Goal: Task Accomplishment & Management: Manage account settings

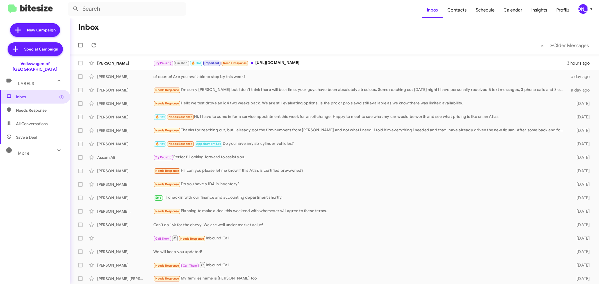
click at [583, 9] on div "[PERSON_NAME]" at bounding box center [583, 9] width 10 height 10
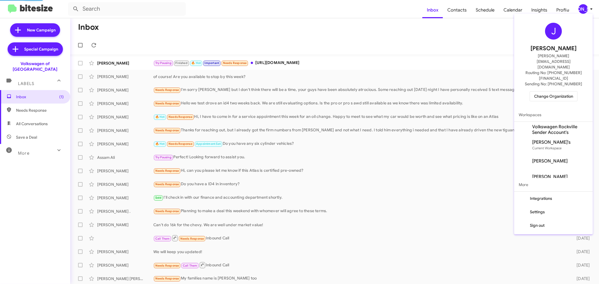
click at [545, 91] on span "Change Organization" at bounding box center [553, 96] width 39 height 10
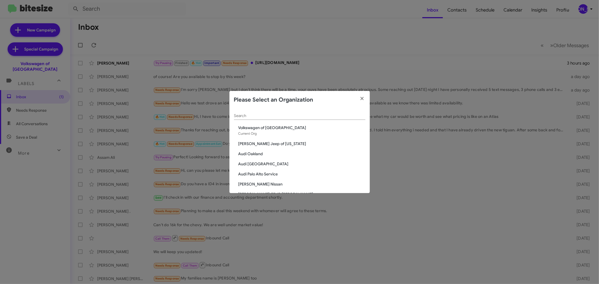
click at [252, 113] on div "Search" at bounding box center [299, 114] width 131 height 11
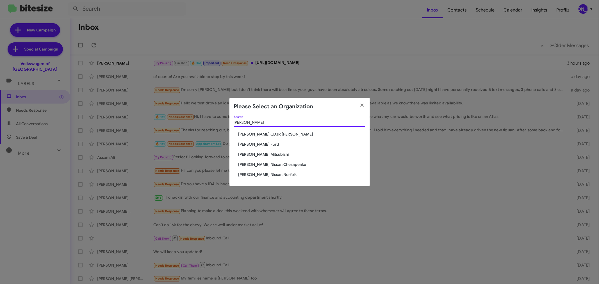
type input "banister"
click at [247, 143] on span "[PERSON_NAME] Ford" at bounding box center [301, 144] width 127 height 6
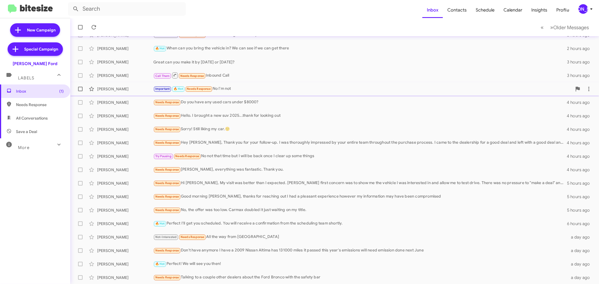
scroll to position [38, 0]
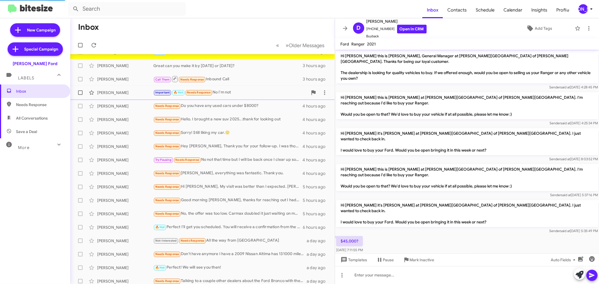
scroll to position [1, 0]
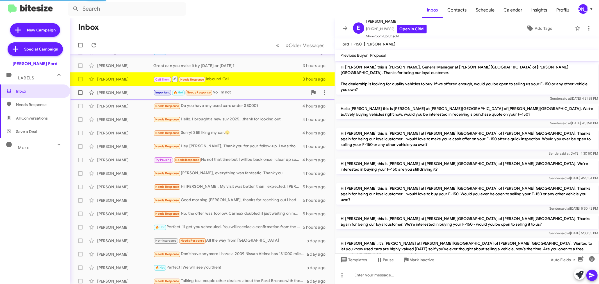
scroll to position [57, 0]
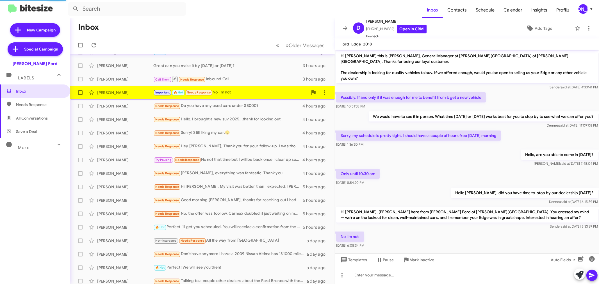
scroll to position [3, 0]
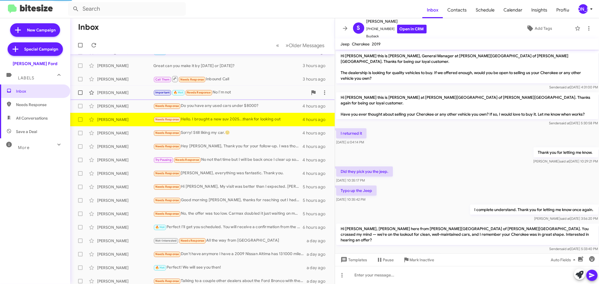
scroll to position [14, 0]
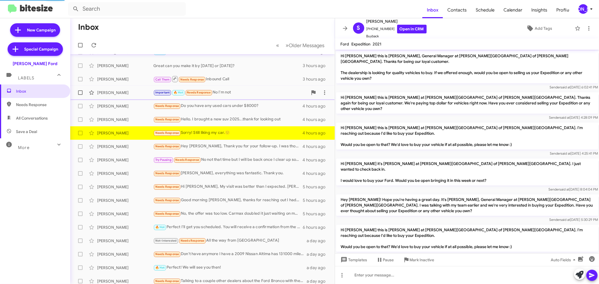
scroll to position [38, 0]
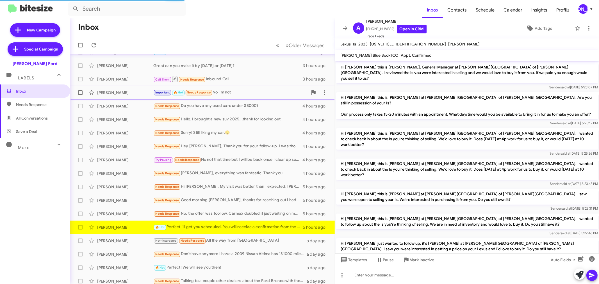
scroll to position [202, 0]
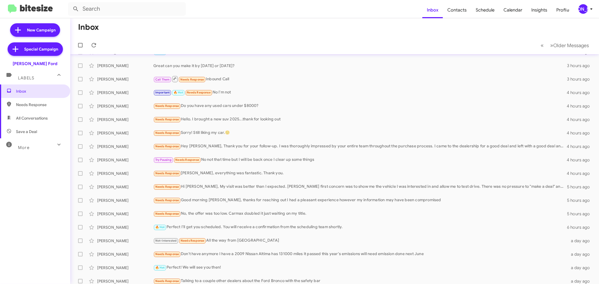
click at [584, 10] on div "[PERSON_NAME]" at bounding box center [583, 9] width 10 height 10
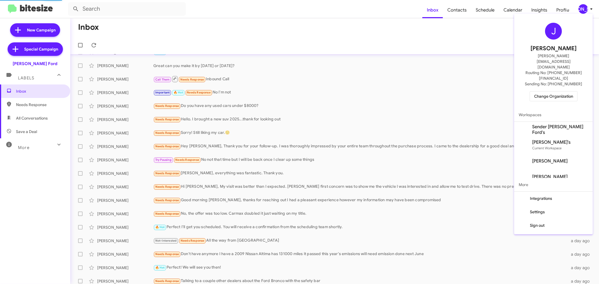
click at [548, 91] on span "Change Organization" at bounding box center [553, 96] width 39 height 10
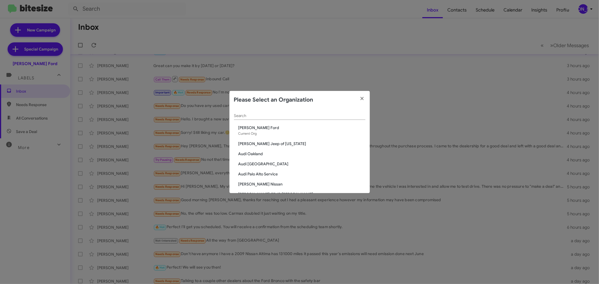
click at [295, 115] on input "Search" at bounding box center [299, 116] width 131 height 4
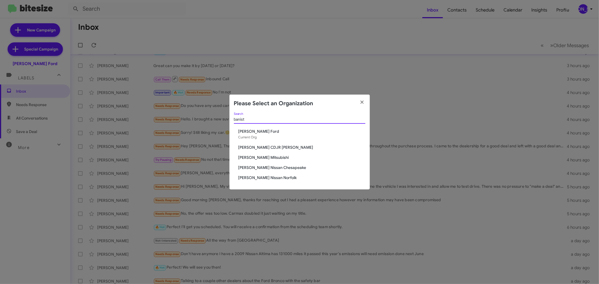
type input "banist"
click at [279, 145] on span "Banister CDJR Hampton" at bounding box center [301, 148] width 127 height 6
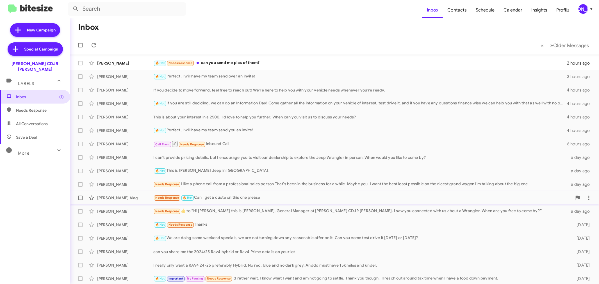
click at [209, 200] on div "Needs Response 🔥 Hot Can I get a quote on this one please" at bounding box center [362, 198] width 418 height 6
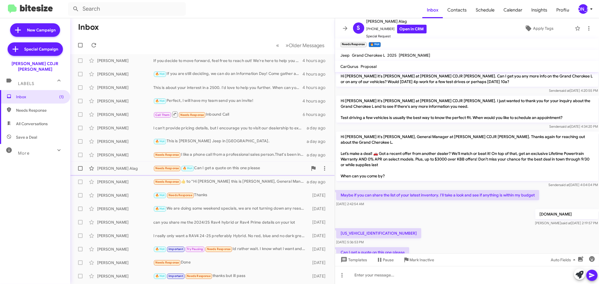
scroll to position [42, 0]
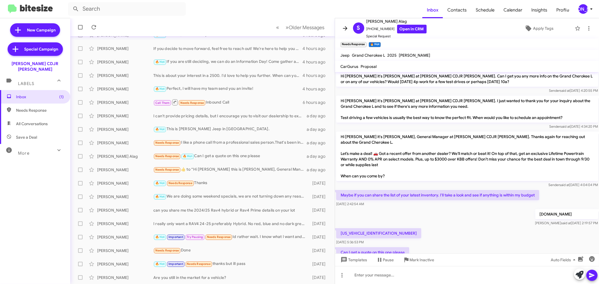
click at [341, 24] on button at bounding box center [344, 28] width 11 height 11
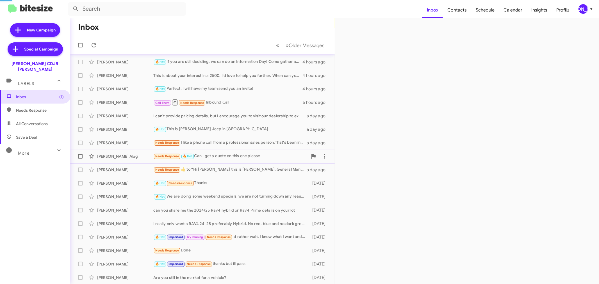
scroll to position [38, 0]
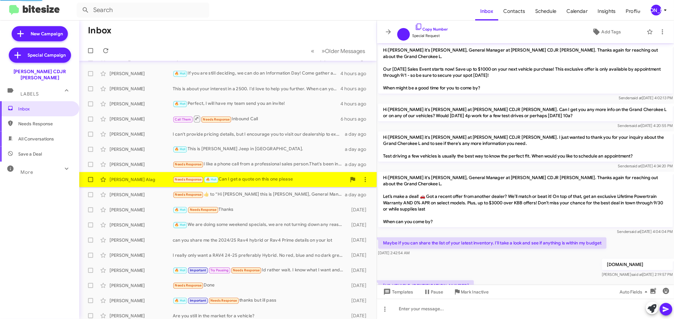
scroll to position [33, 0]
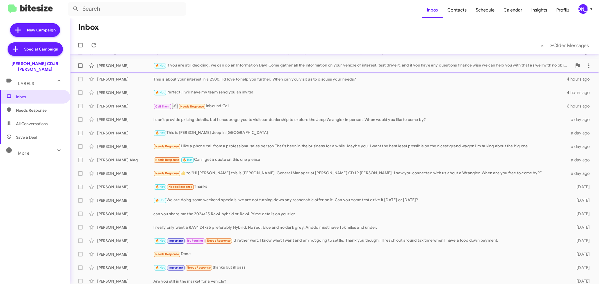
click at [246, 72] on span "Tavares Mahoney 🔥 Hot If you are still deciding, we can do an Information Day! …" at bounding box center [334, 65] width 529 height 13
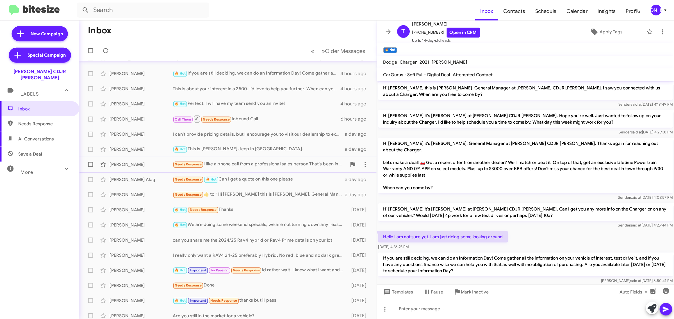
scroll to position [6, 0]
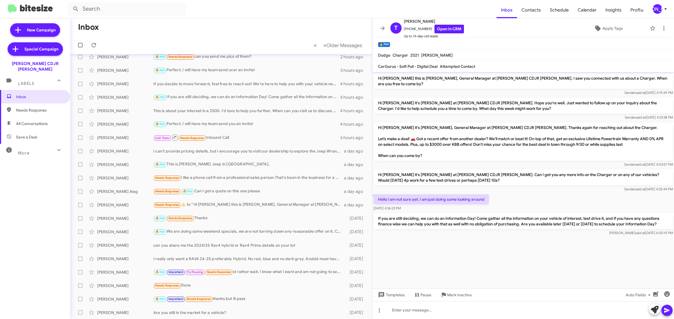
click at [439, 250] on cdk-virtual-scroll-viewport "Hi Tavares this is Phil Urrtia, General Manager at Banister CDJR Hampton. I saw…" at bounding box center [522, 180] width 301 height 217
click at [447, 29] on link "Open in CRM" at bounding box center [448, 29] width 29 height 9
click at [598, 11] on div "[PERSON_NAME]" at bounding box center [657, 9] width 10 height 10
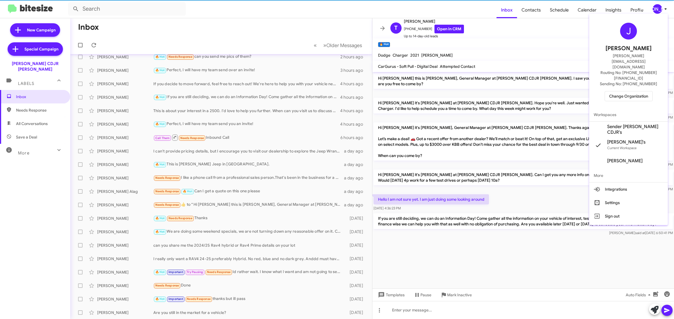
click at [598, 91] on span "Change Organization" at bounding box center [628, 96] width 39 height 10
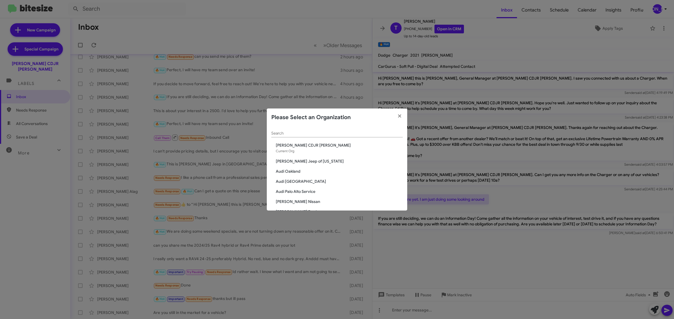
click at [346, 132] on input "Search" at bounding box center [336, 133] width 131 height 4
type input "nissa"
click at [319, 155] on span "[PERSON_NAME] Nissan Chesapeake" at bounding box center [339, 156] width 127 height 6
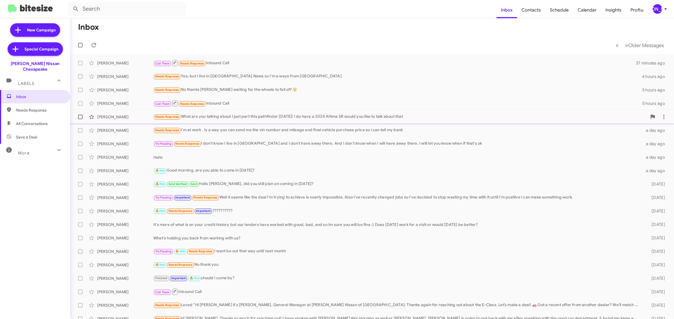
click at [79, 118] on span at bounding box center [80, 117] width 4 height 4
click at [80, 119] on input "checkbox" at bounding box center [80, 119] width 0 height 0
checkbox input "true"
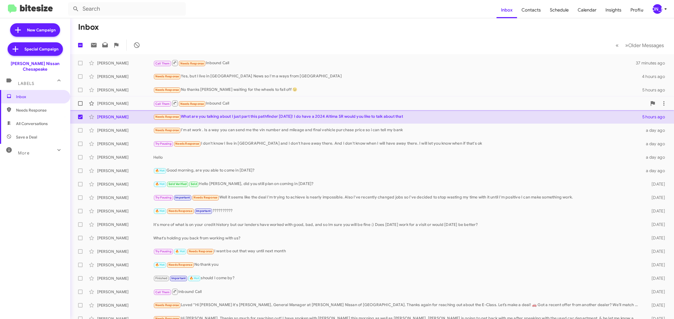
click at [78, 104] on span at bounding box center [80, 103] width 4 height 4
click at [80, 106] on input "checkbox" at bounding box center [80, 106] width 0 height 0
checkbox input "true"
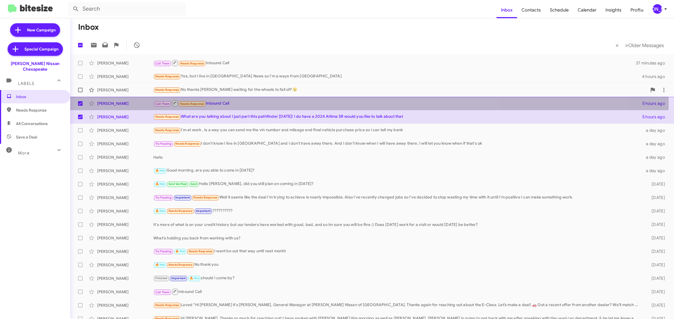
click at [79, 92] on span at bounding box center [80, 90] width 4 height 4
click at [80, 92] on input "checkbox" at bounding box center [80, 92] width 0 height 0
checkbox input "true"
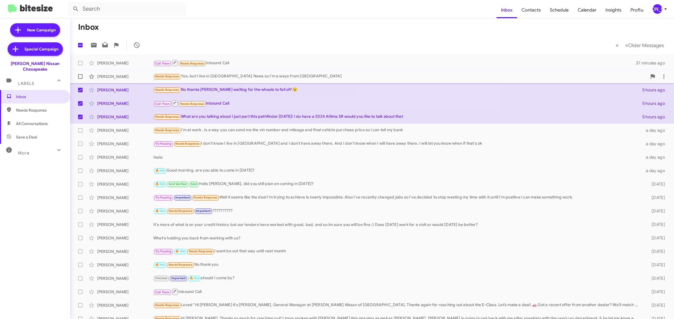
click at [81, 77] on span at bounding box center [80, 76] width 4 height 4
click at [80, 79] on input "checkbox" at bounding box center [80, 79] width 0 height 0
checkbox input "true"
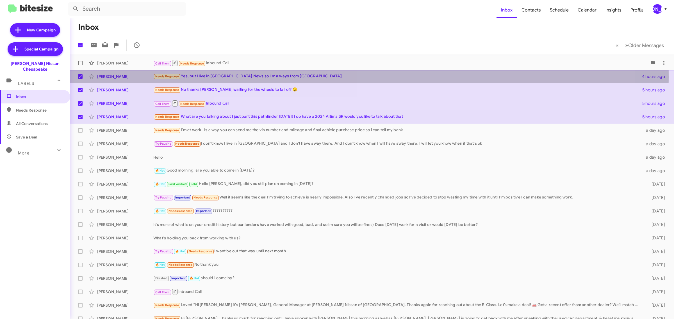
click at [79, 62] on span at bounding box center [80, 63] width 4 height 4
click at [80, 65] on input "checkbox" at bounding box center [80, 65] width 0 height 0
checkbox input "true"
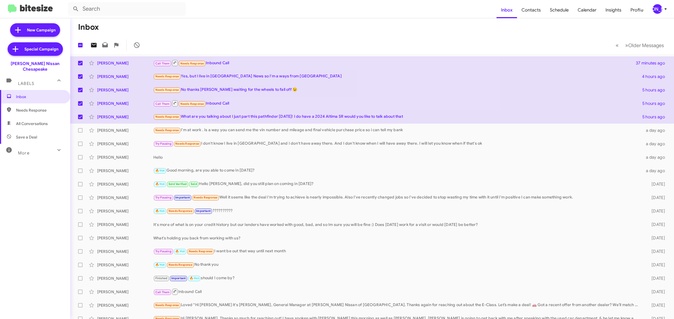
click at [93, 43] on icon at bounding box center [93, 45] width 7 height 7
click at [211, 129] on div "Needs Response I'm at work . Is a way you can send me the vin number and mileag…" at bounding box center [399, 130] width 493 height 6
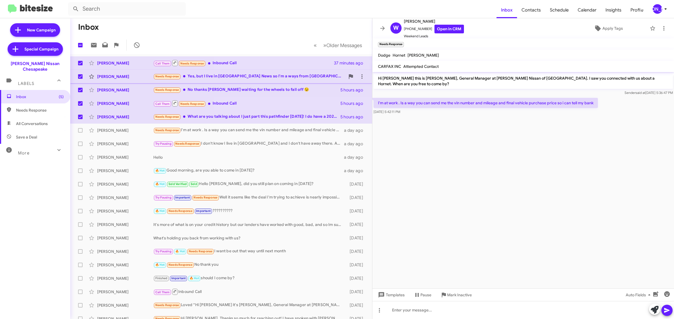
click at [281, 76] on div "Needs Response Yes, but I live in Newport News so I'm a ways from Chesapeake" at bounding box center [249, 76] width 192 height 6
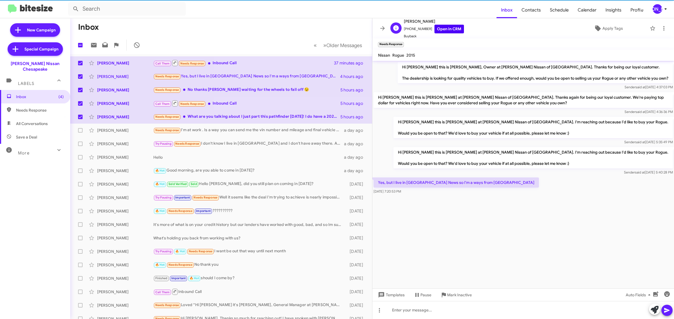
click at [447, 29] on link "Open in CRM" at bounding box center [448, 29] width 29 height 9
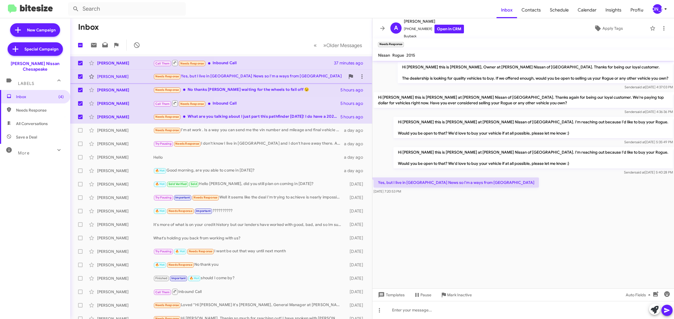
click at [80, 76] on span at bounding box center [80, 76] width 4 height 4
click at [80, 79] on input "checkbox" at bounding box center [80, 79] width 0 height 0
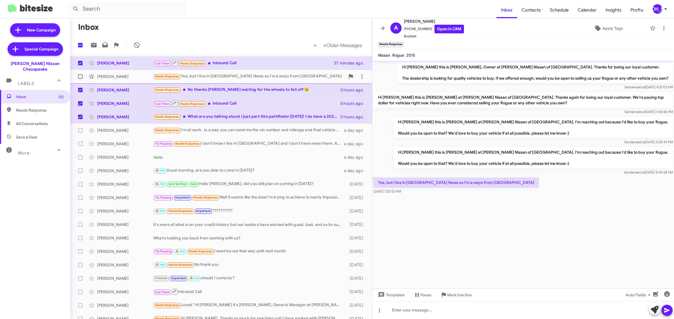
click at [79, 75] on span at bounding box center [80, 76] width 4 height 4
click at [80, 79] on input "checkbox" at bounding box center [80, 79] width 0 height 0
checkbox input "true"
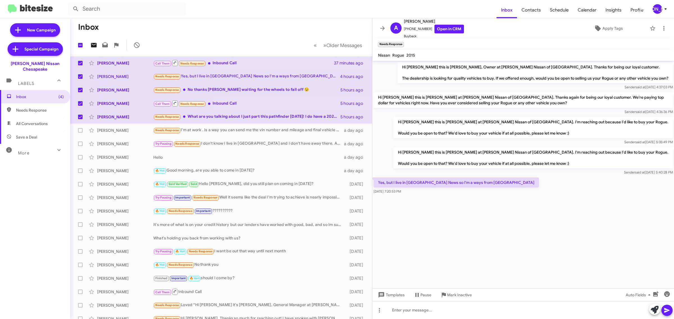
click at [93, 45] on icon at bounding box center [94, 45] width 6 height 4
click at [94, 45] on icon at bounding box center [94, 45] width 6 height 4
click at [91, 45] on icon at bounding box center [93, 45] width 7 height 7
click at [665, 9] on icon at bounding box center [665, 8] width 2 height 1
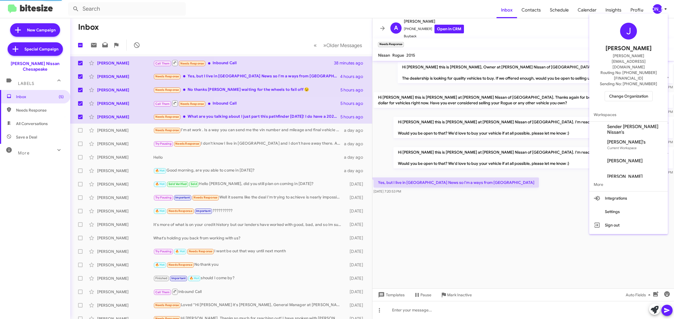
click at [631, 91] on span "Change Organization" at bounding box center [628, 96] width 39 height 10
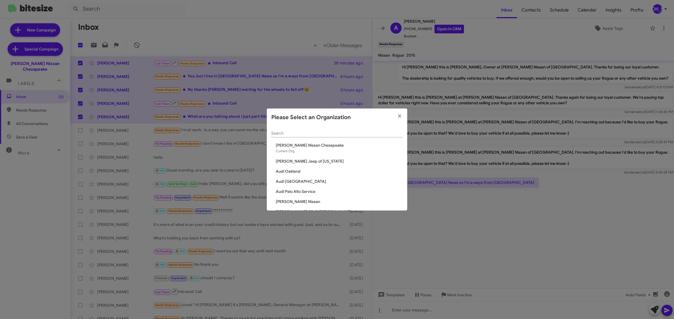
click at [313, 134] on input "Search" at bounding box center [336, 133] width 131 height 4
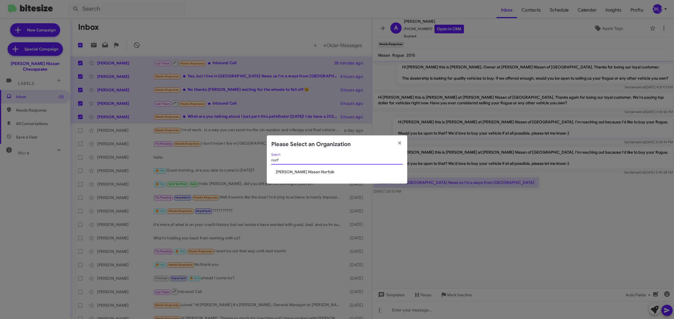
type input "norf"
click at [306, 172] on span "[PERSON_NAME] Nissan Norfolk" at bounding box center [339, 172] width 127 height 6
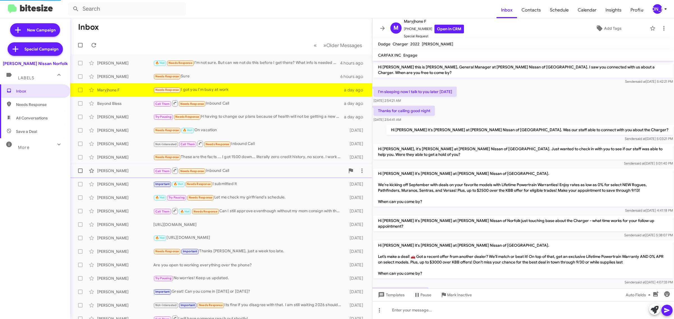
scroll to position [23, 0]
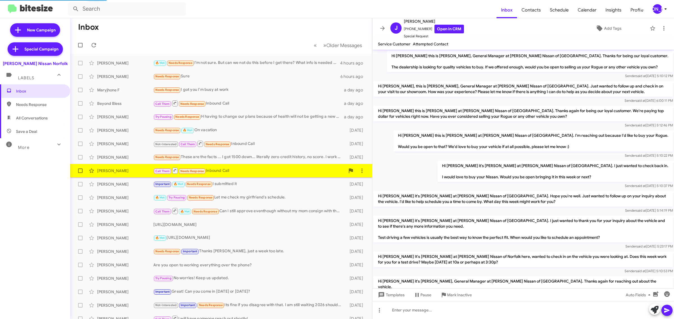
scroll to position [132, 0]
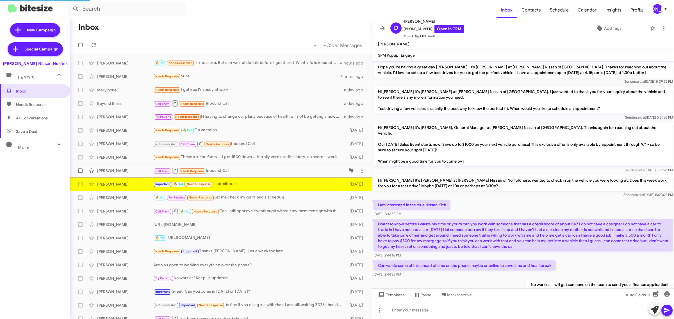
scroll to position [310, 0]
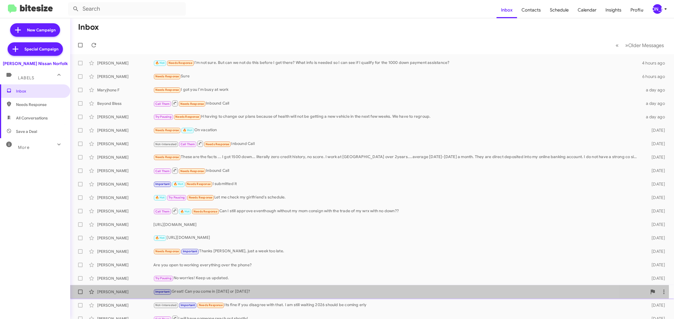
click at [251, 291] on div "Important Great! Can you come in today or tomorrow?" at bounding box center [399, 292] width 493 height 6
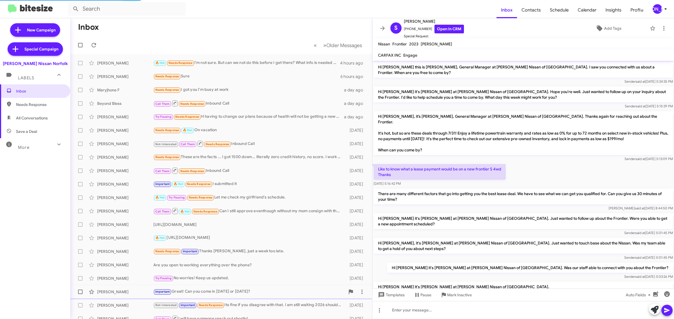
scroll to position [202, 0]
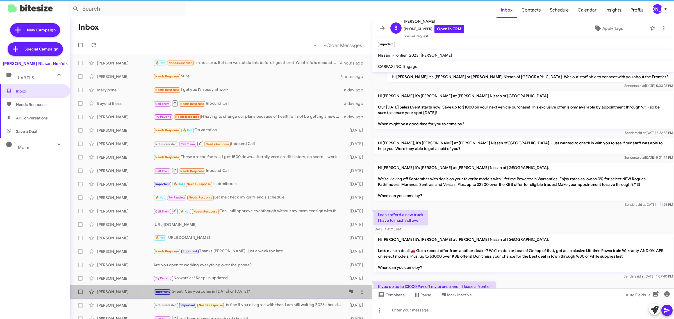
click at [251, 291] on div "Important Great! Can you come in today or tomorrow?" at bounding box center [249, 292] width 192 height 6
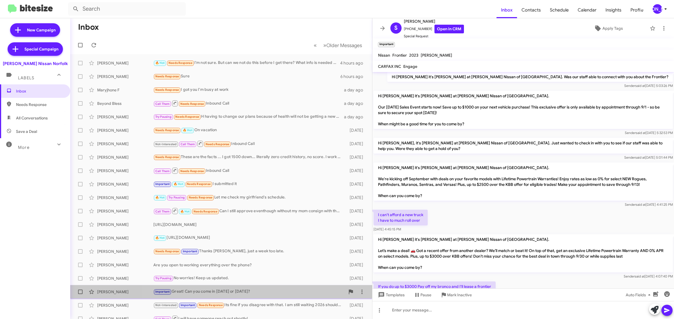
click at [251, 291] on div "Important Great! Can you come in today or tomorrow?" at bounding box center [249, 292] width 192 height 6
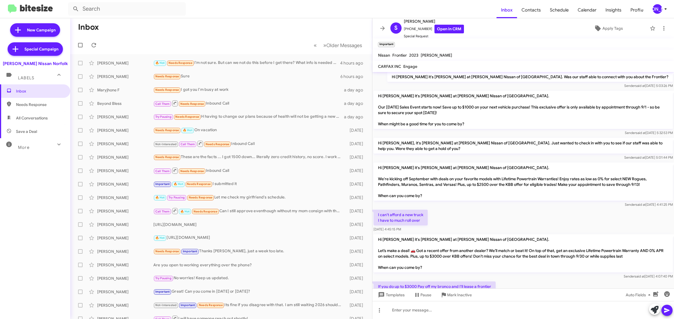
click at [657, 10] on div "[PERSON_NAME]" at bounding box center [657, 9] width 10 height 10
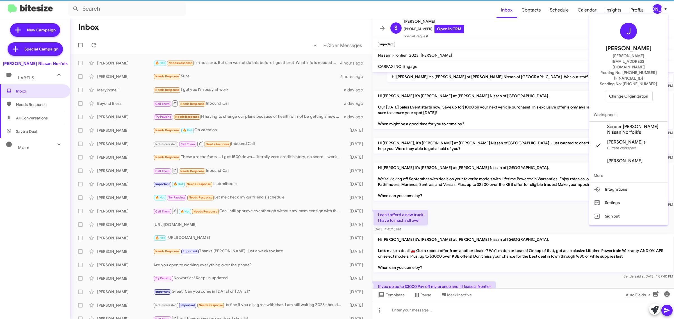
click at [636, 91] on span "Change Organization" at bounding box center [628, 96] width 39 height 10
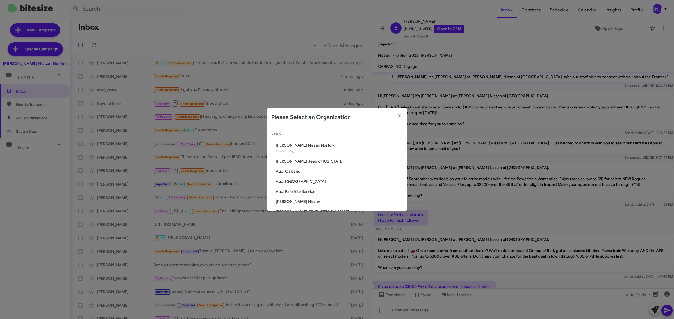
click at [357, 135] on input "Search" at bounding box center [336, 133] width 131 height 4
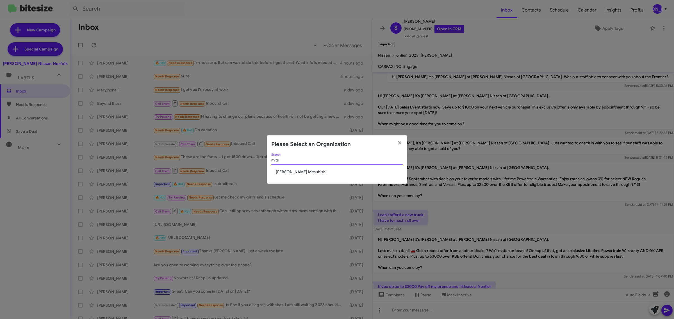
type input "mits"
click at [313, 173] on span "[PERSON_NAME] Mitsubishi" at bounding box center [339, 172] width 127 height 6
